Goal: Find contact information

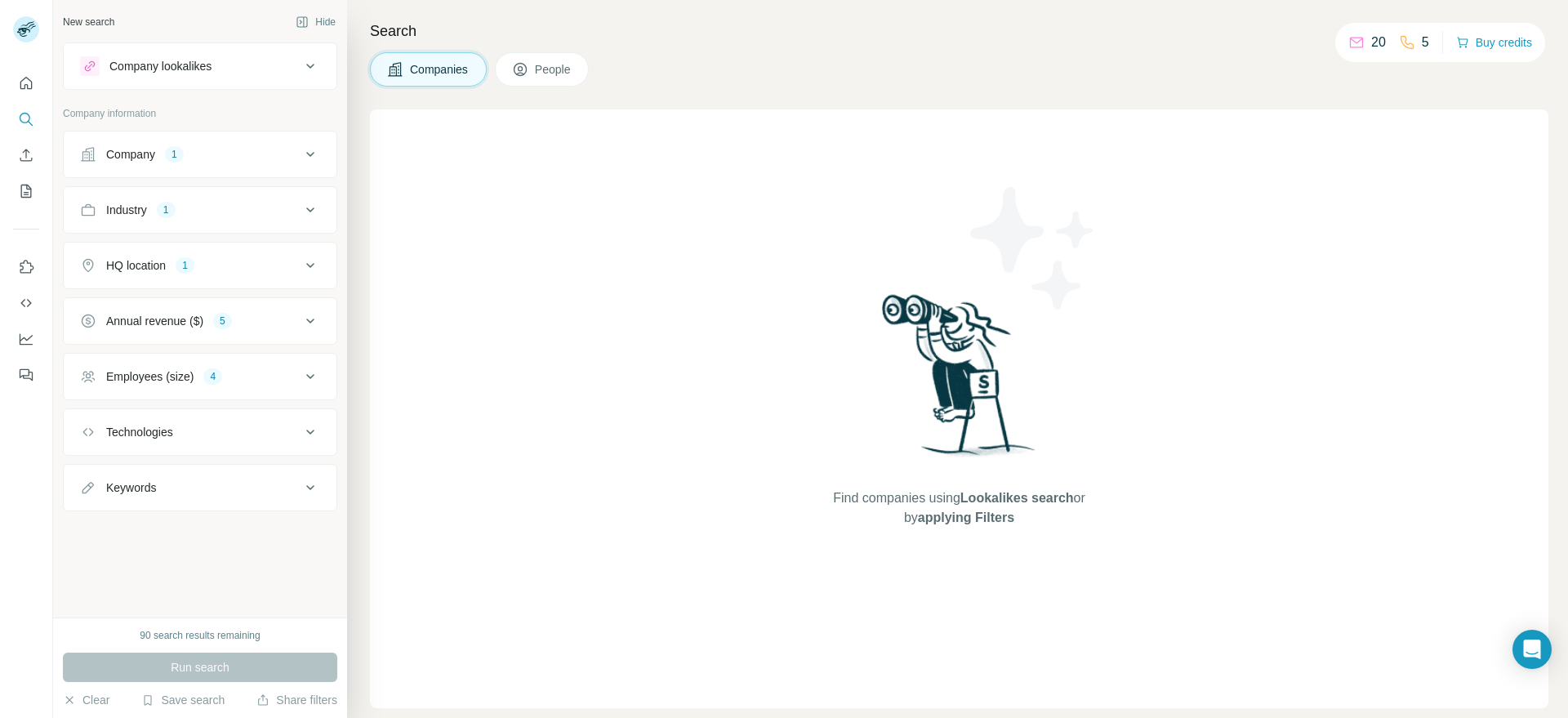
click at [320, 204] on icon at bounding box center [311, 210] width 20 height 20
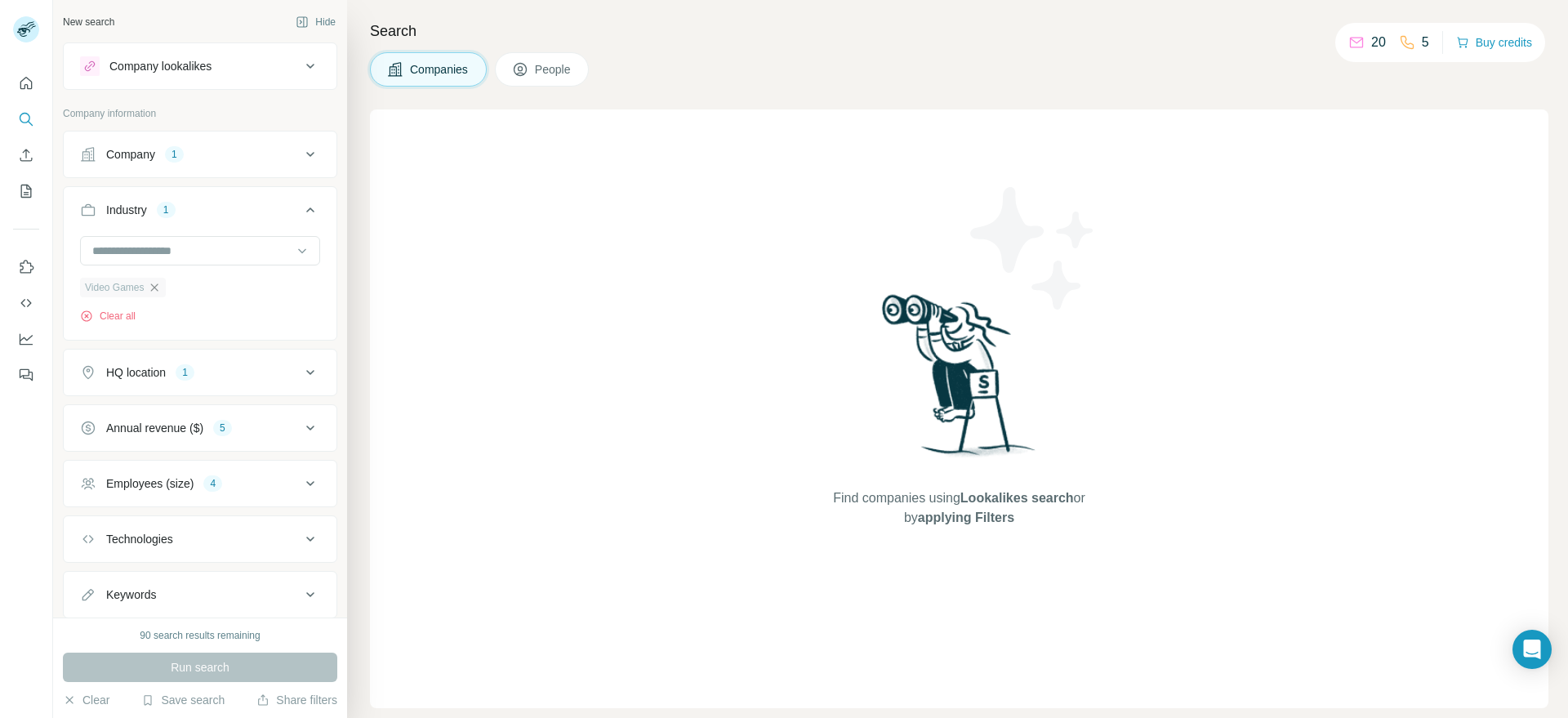
click at [155, 287] on icon "button" at bounding box center [154, 287] width 13 height 13
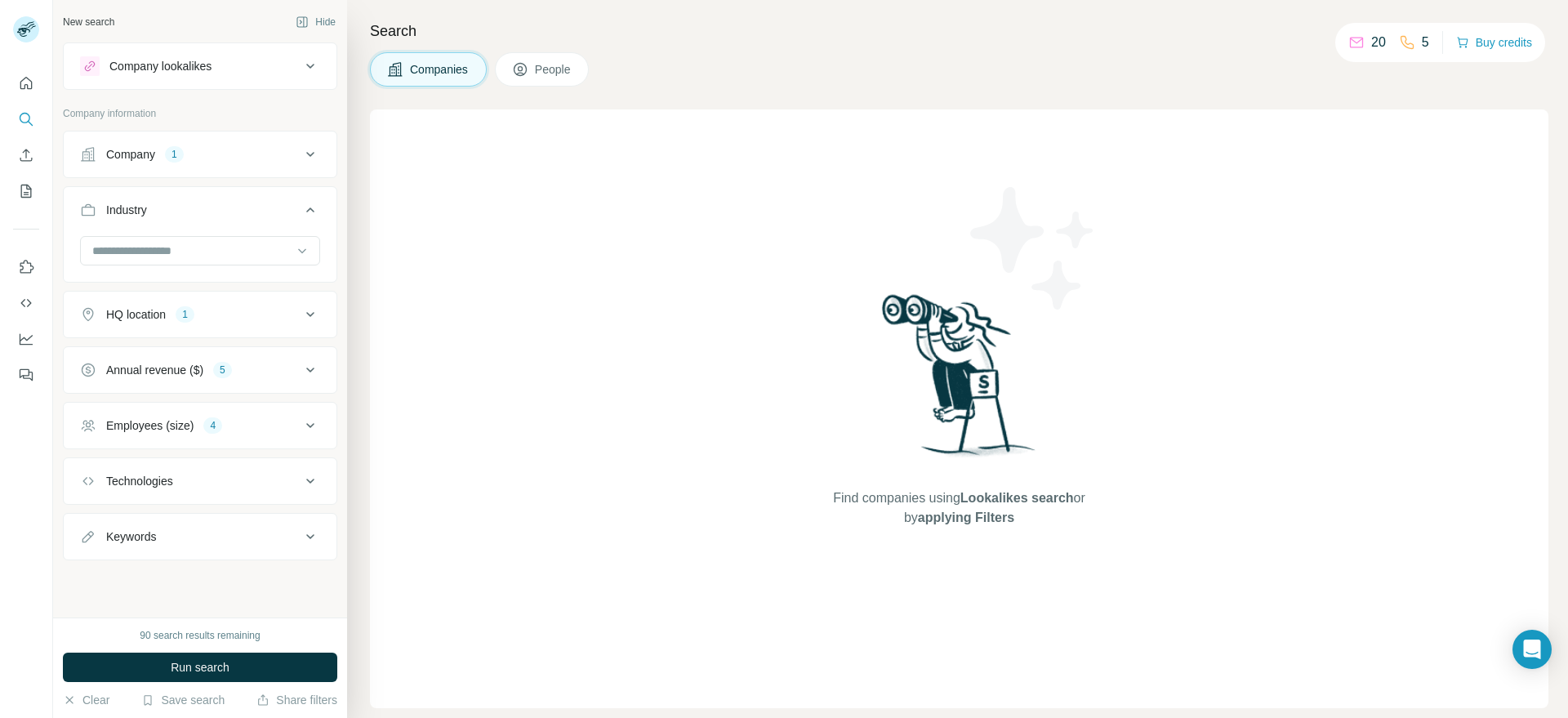
click at [258, 313] on div "HQ location 1" at bounding box center [190, 314] width 221 height 16
click at [194, 395] on icon "button" at bounding box center [197, 391] width 7 height 7
click at [223, 422] on div "5" at bounding box center [223, 419] width 19 height 14
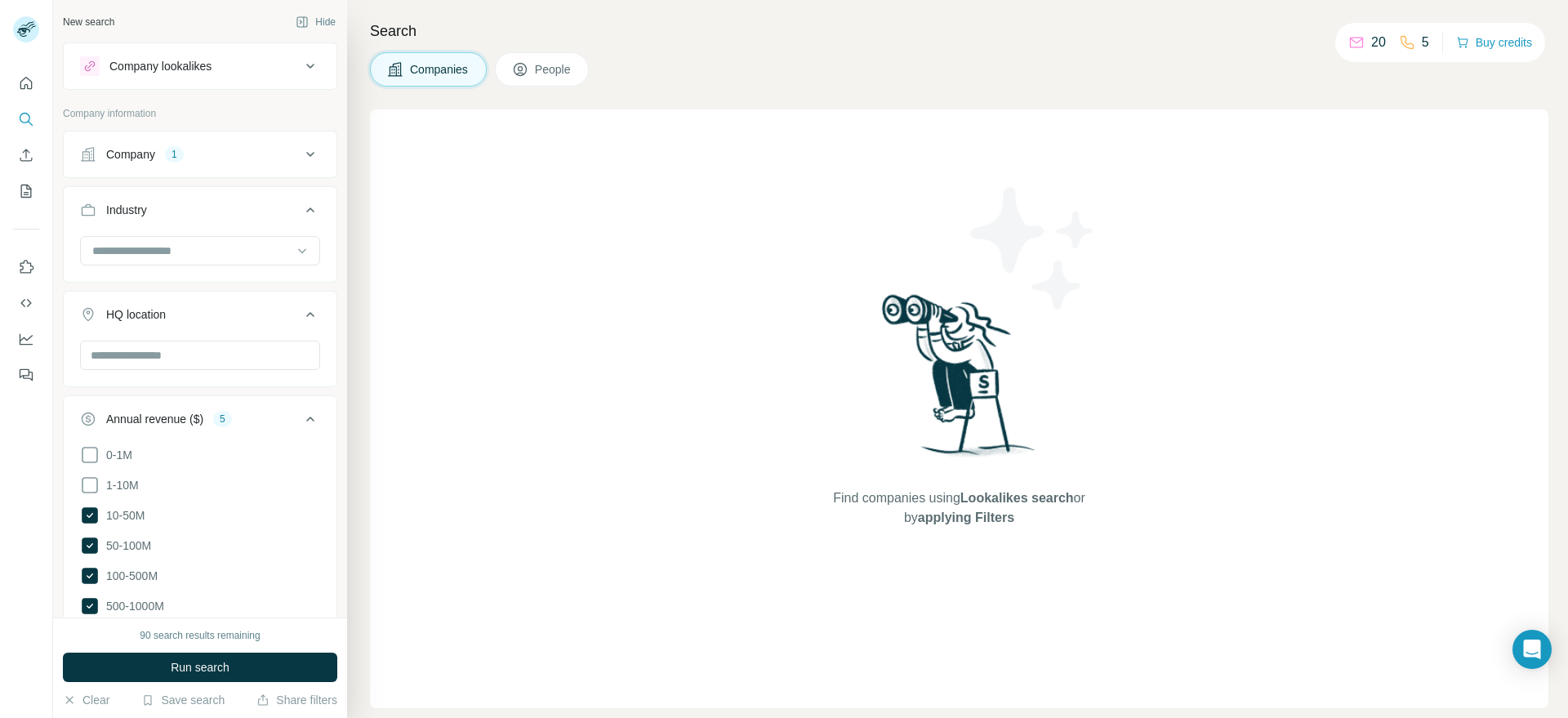
click at [232, 671] on button "Run search" at bounding box center [200, 667] width 275 height 30
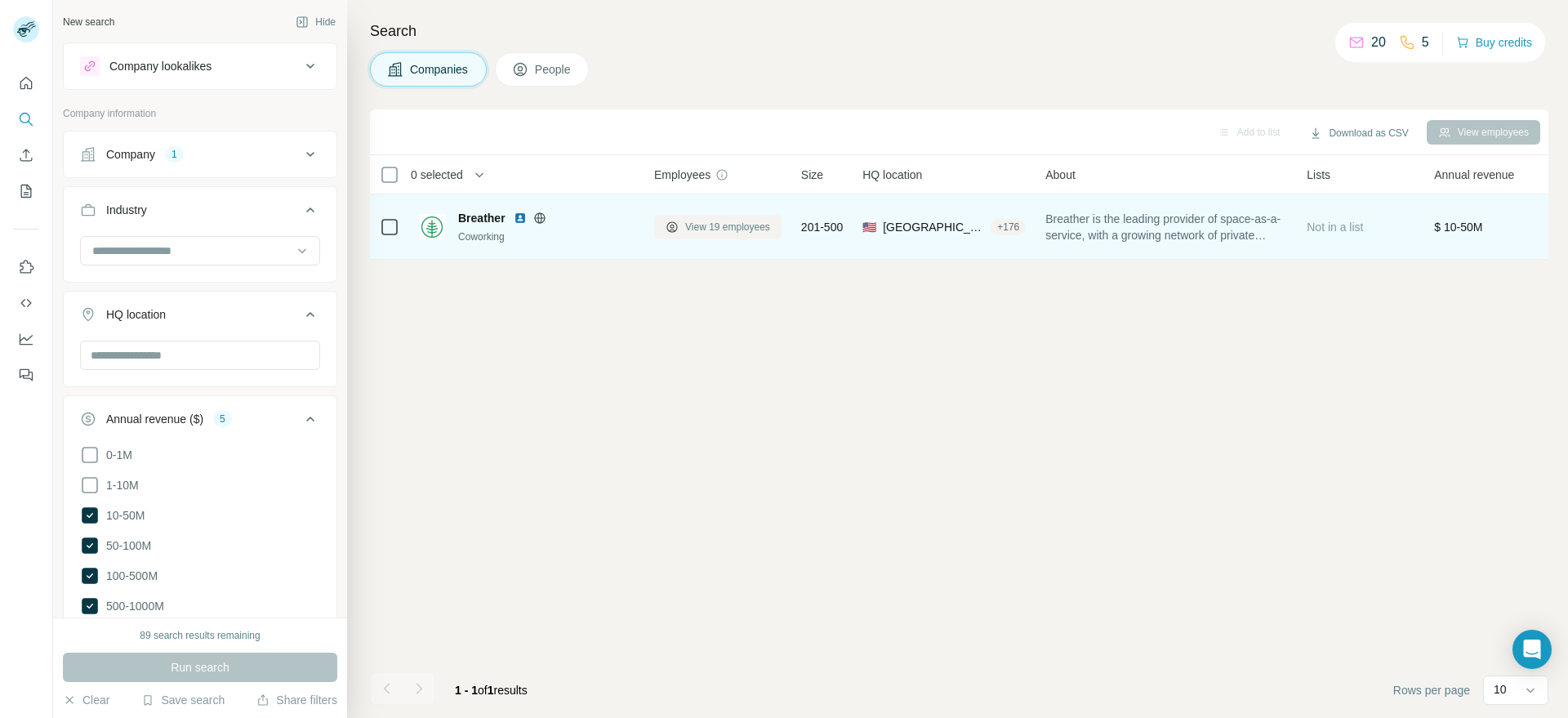
click at [692, 230] on span "View 19 employees" at bounding box center [728, 227] width 85 height 14
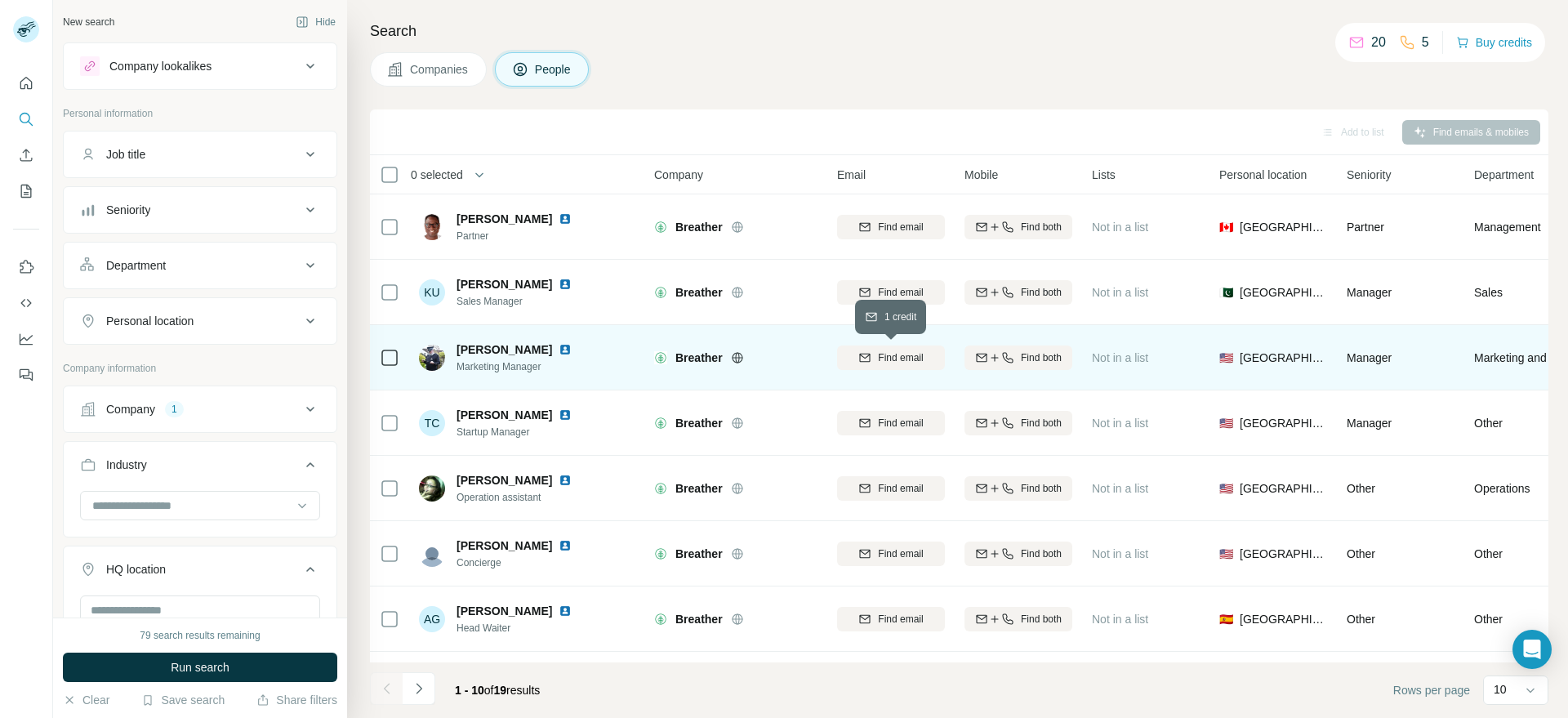
click at [898, 361] on span "Find email" at bounding box center [900, 357] width 45 height 14
drag, startPoint x: 883, startPoint y: 291, endPoint x: 882, endPoint y: 325, distance: 34.0
click at [883, 289] on span "Find email" at bounding box center [900, 293] width 45 height 14
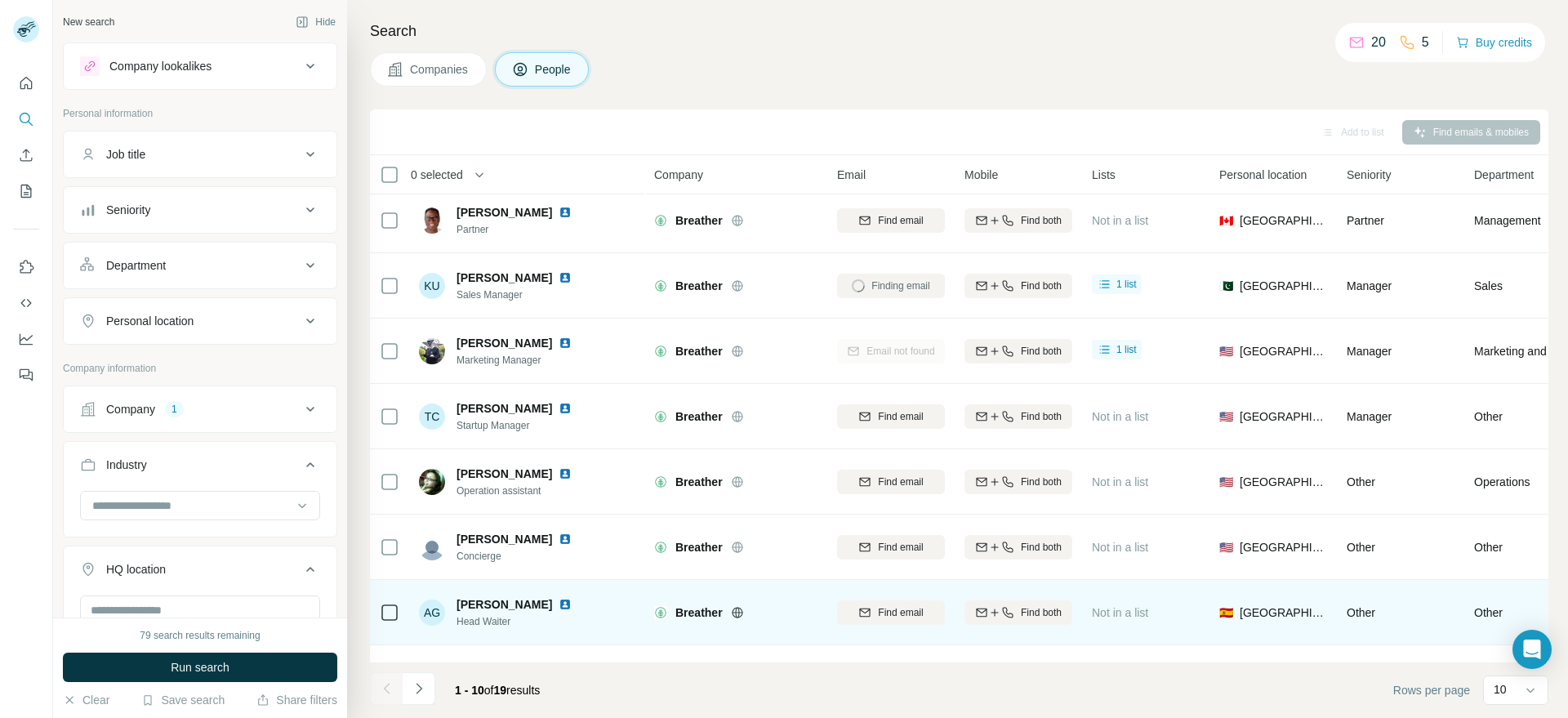
scroll to position [7, 0]
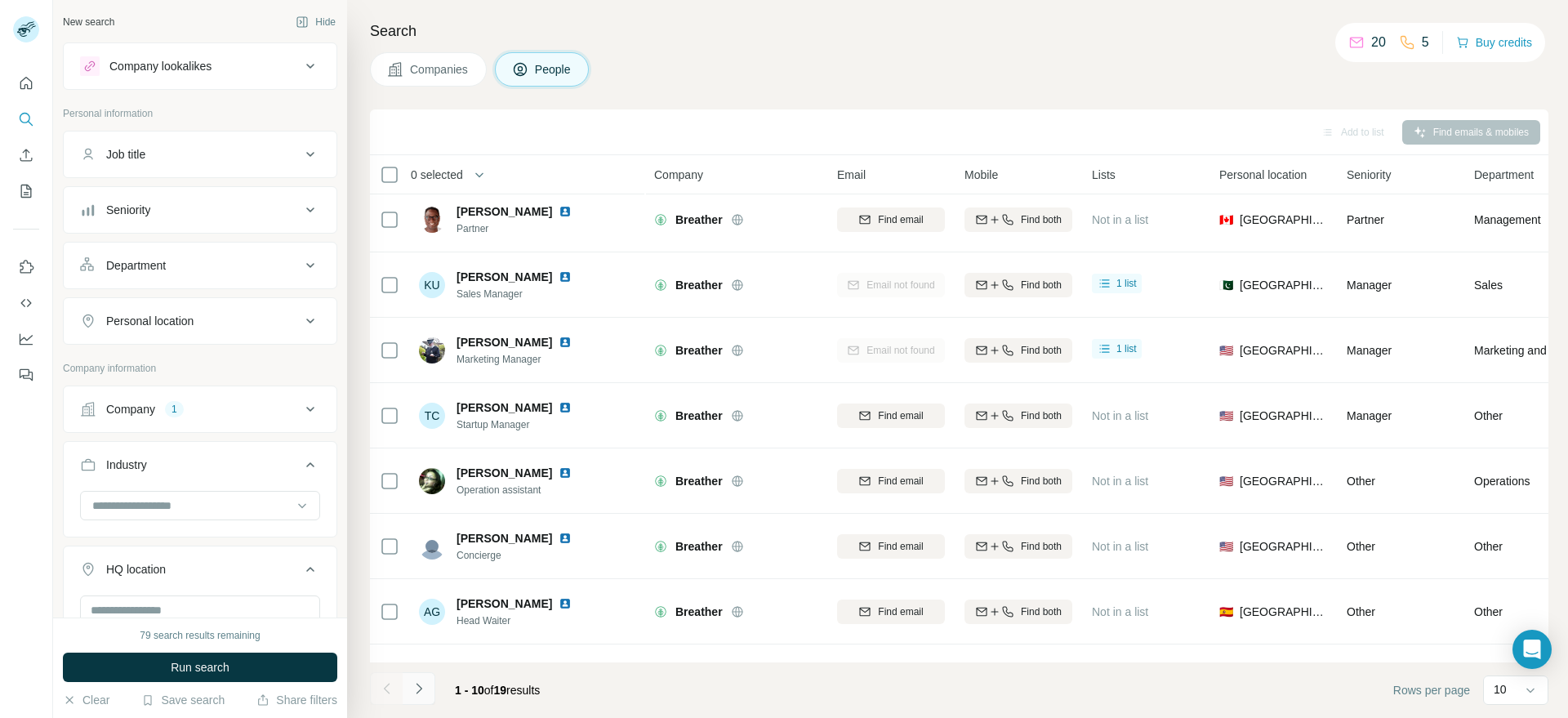
click at [416, 689] on icon "Navigate to next page" at bounding box center [419, 688] width 16 height 16
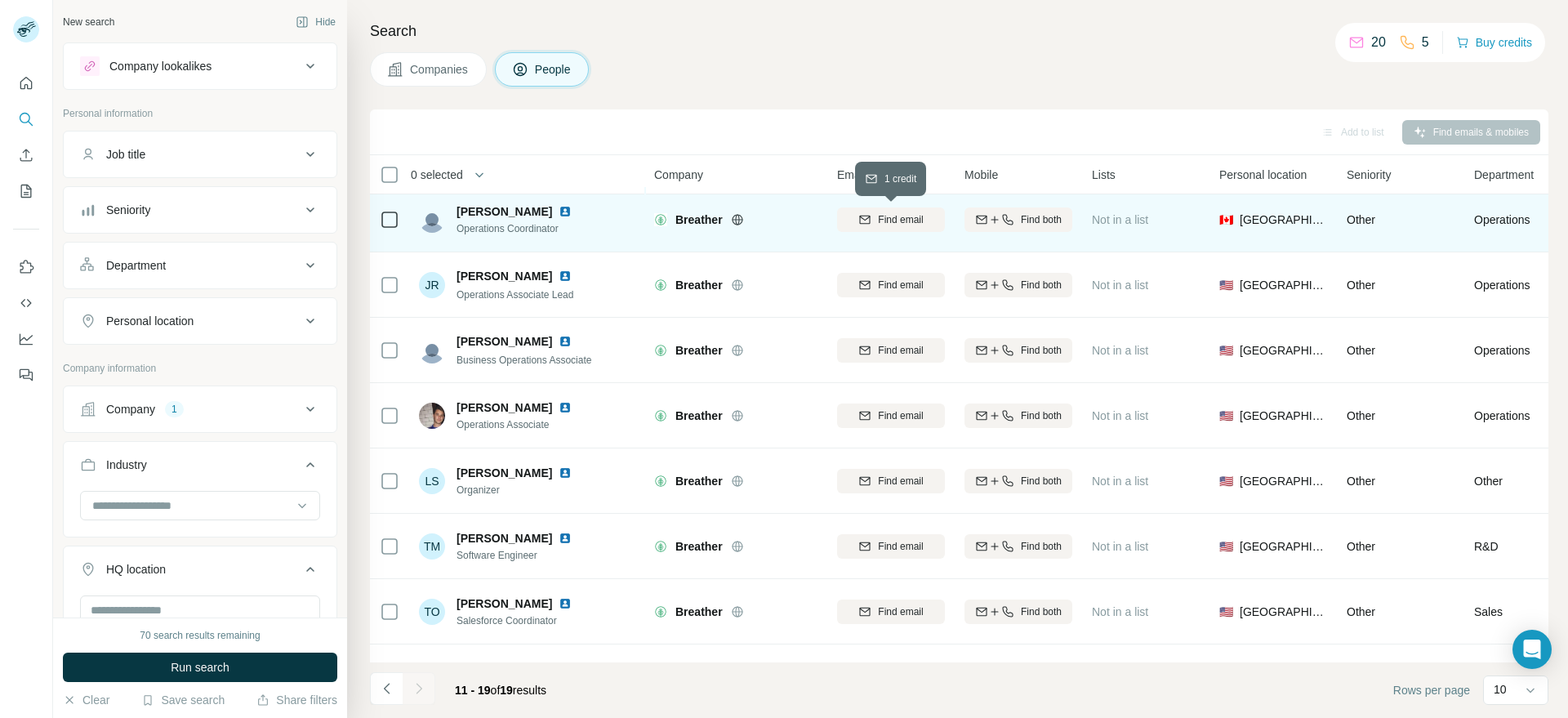
click at [872, 226] on div "Find email" at bounding box center [891, 220] width 108 height 14
click at [423, 686] on div at bounding box center [419, 688] width 32 height 32
